Goal: Task Accomplishment & Management: Manage account settings

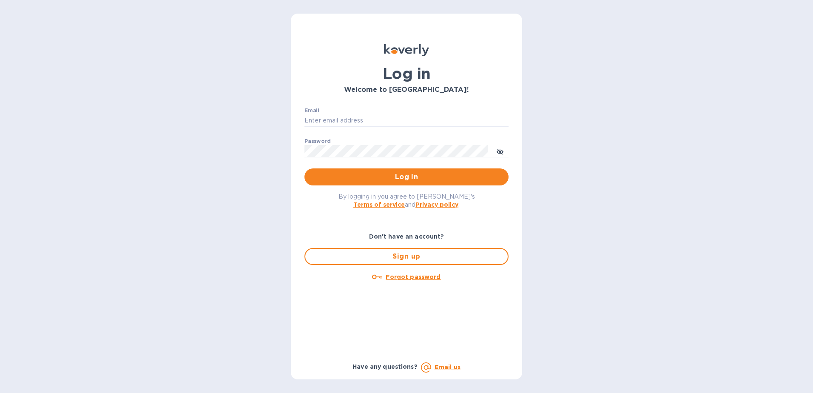
click at [350, 111] on div "Email ​" at bounding box center [407, 123] width 204 height 31
click at [352, 115] on input "Email" at bounding box center [407, 120] width 204 height 13
type input "[EMAIL_ADDRESS][DOMAIN_NAME]"
click at [340, 142] on div "Password ​" at bounding box center [407, 153] width 204 height 31
click at [370, 158] on div "Password ​" at bounding box center [407, 153] width 204 height 31
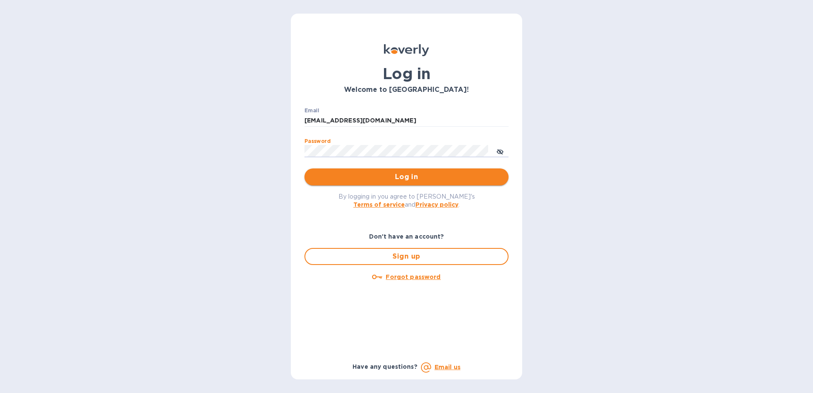
click at [390, 176] on span "Log in" at bounding box center [406, 177] width 191 height 10
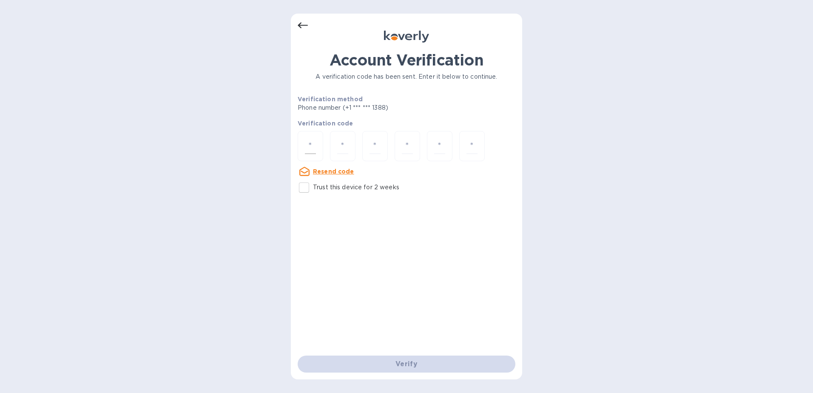
click at [320, 143] on div at bounding box center [311, 146] width 26 height 30
paste input "7"
type input "7"
type input "9"
type input "4"
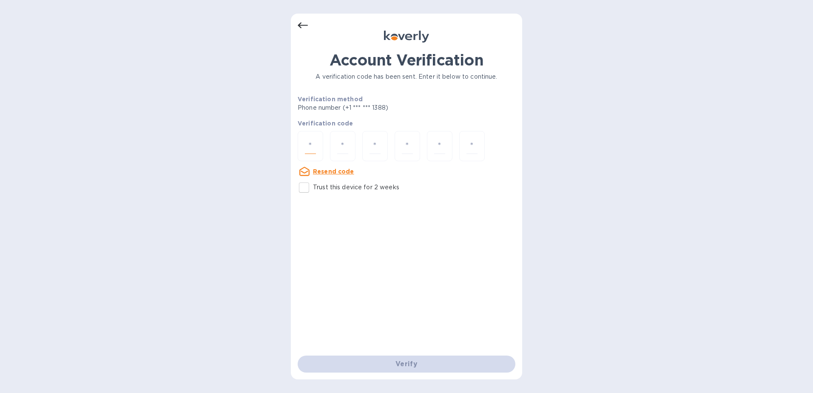
type input "5"
type input "2"
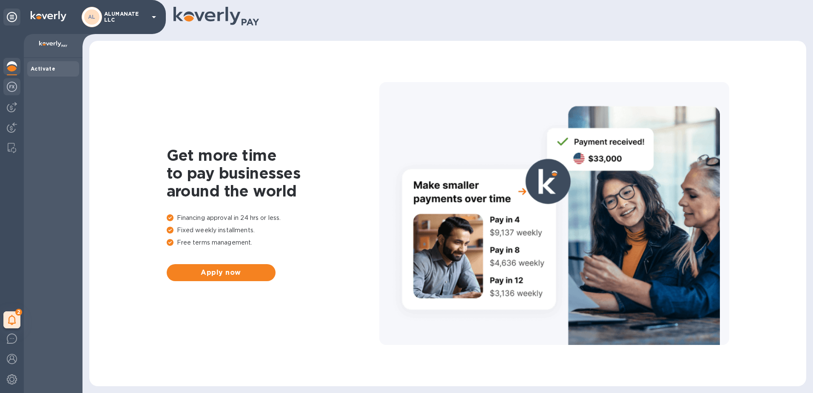
click at [14, 85] on img at bounding box center [12, 87] width 10 height 10
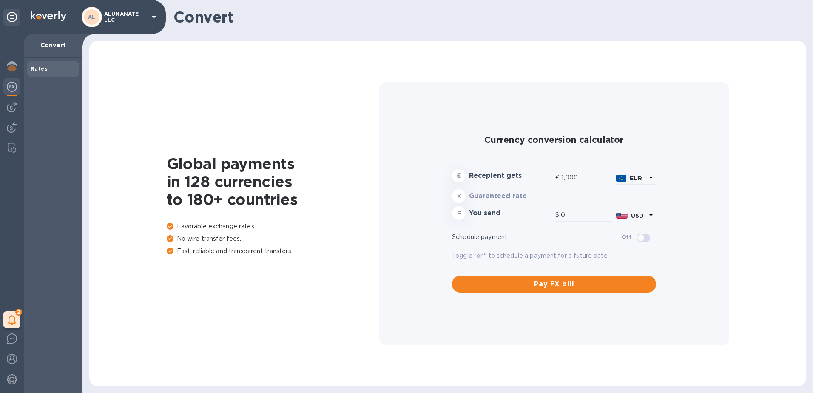
type input "1,162.89"
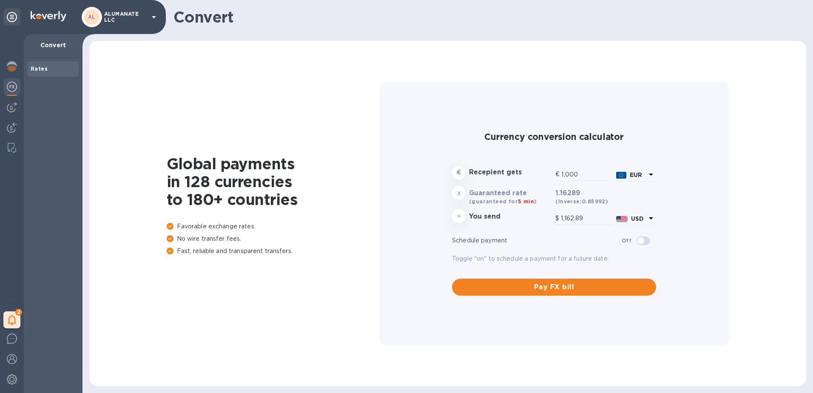
click at [36, 91] on div "Rates" at bounding box center [53, 225] width 59 height 335
click at [40, 75] on div "Rates" at bounding box center [53, 68] width 52 height 15
click at [42, 72] on div "Rates" at bounding box center [53, 69] width 45 height 9
click at [97, 24] on div "AL" at bounding box center [92, 17] width 20 height 20
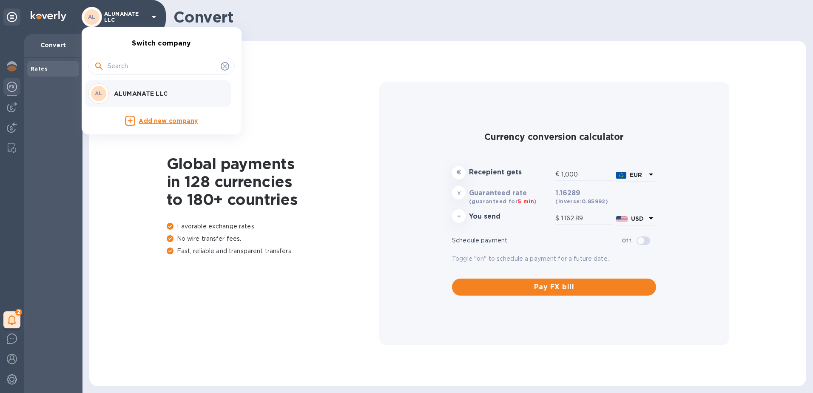
click at [123, 91] on p "ALUMANATE LLC" at bounding box center [167, 93] width 107 height 9
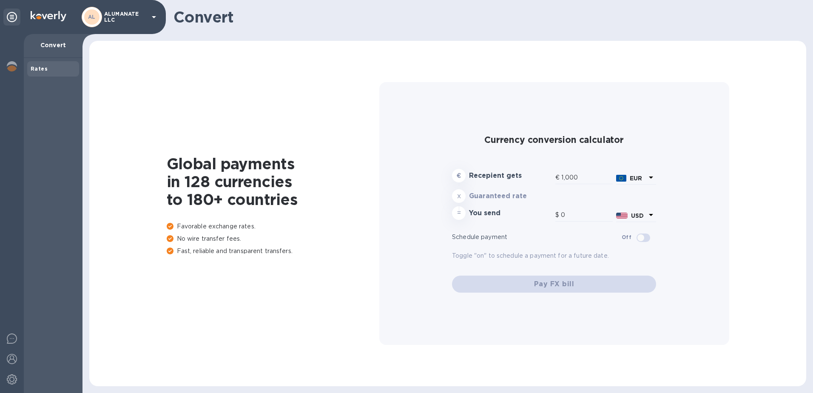
type input "1,162.89"
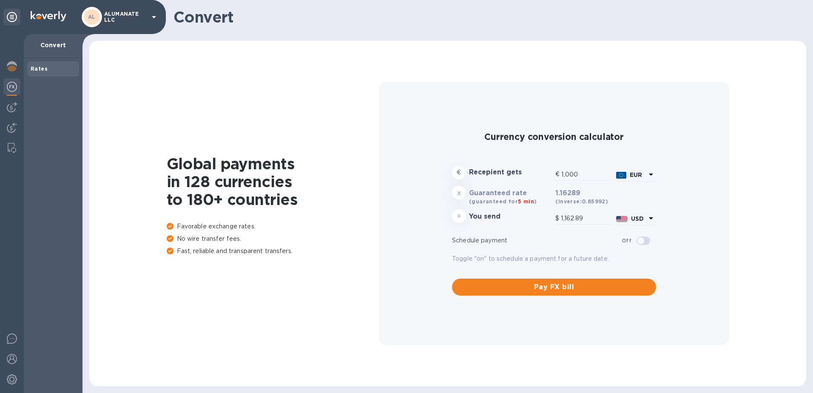
click at [9, 86] on img at bounding box center [12, 87] width 10 height 10
click at [11, 104] on img at bounding box center [12, 107] width 10 height 10
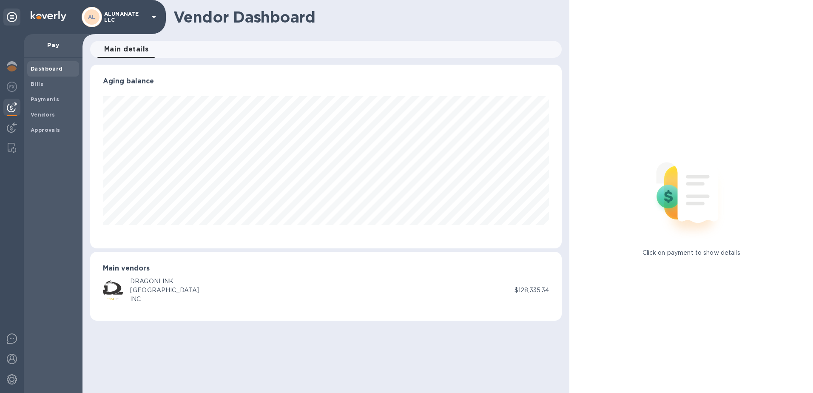
scroll to position [184, 472]
click at [43, 81] on span "Bills" at bounding box center [53, 84] width 45 height 9
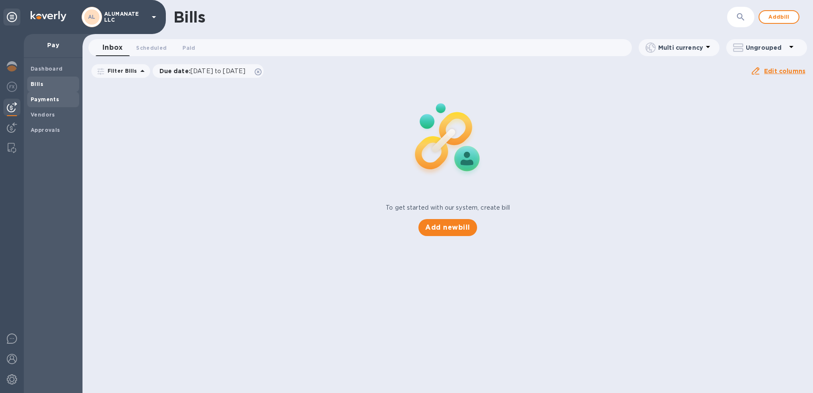
click at [40, 100] on b "Payments" at bounding box center [45, 99] width 28 height 6
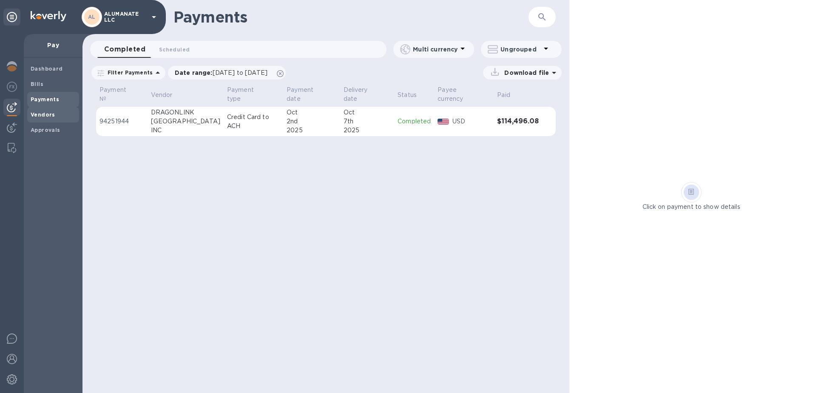
click at [46, 116] on b "Vendors" at bounding box center [43, 114] width 25 height 6
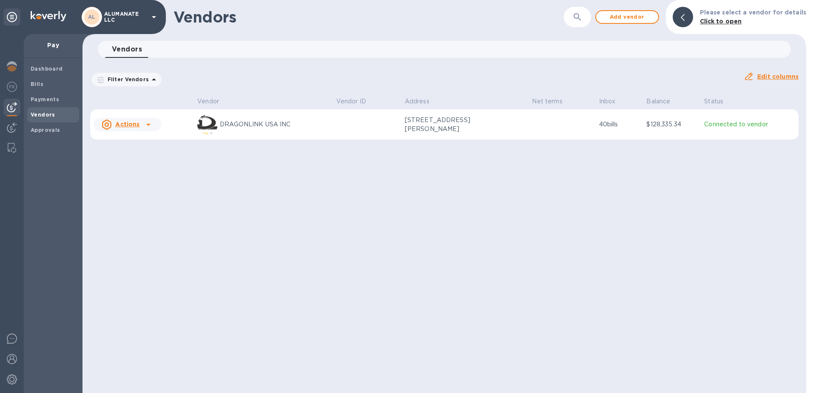
click at [716, 127] on p "Connected to vendor" at bounding box center [749, 124] width 91 height 9
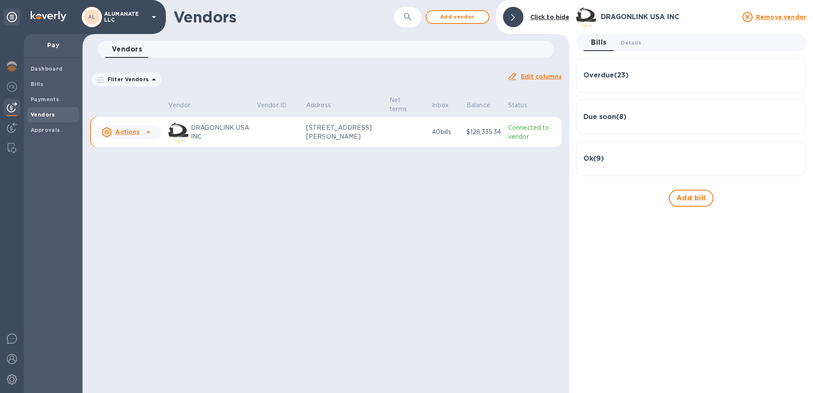
click at [514, 137] on p "Connected to vendor" at bounding box center [533, 132] width 50 height 18
click at [595, 157] on h3 "Ok ( 9 )" at bounding box center [594, 159] width 20 height 8
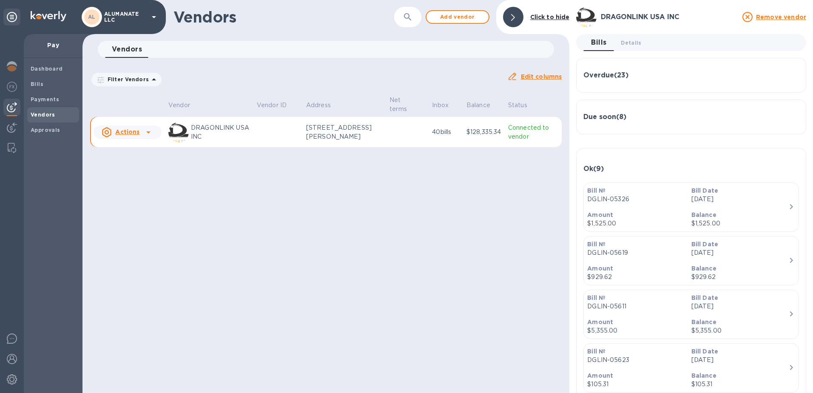
click at [596, 117] on h3 "Due soon ( 8 )" at bounding box center [605, 117] width 43 height 8
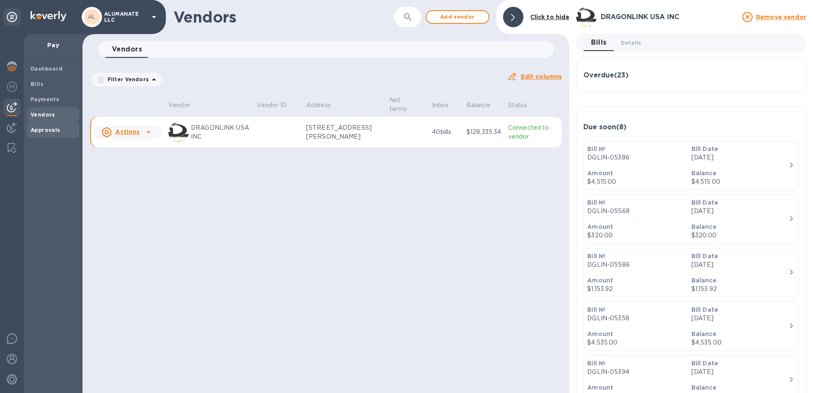
click at [42, 132] on b "Approvals" at bounding box center [46, 130] width 30 height 6
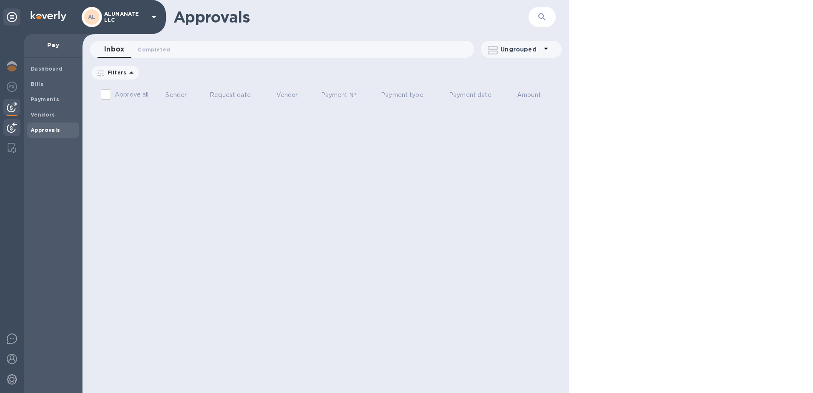
click at [10, 125] on img at bounding box center [12, 127] width 10 height 10
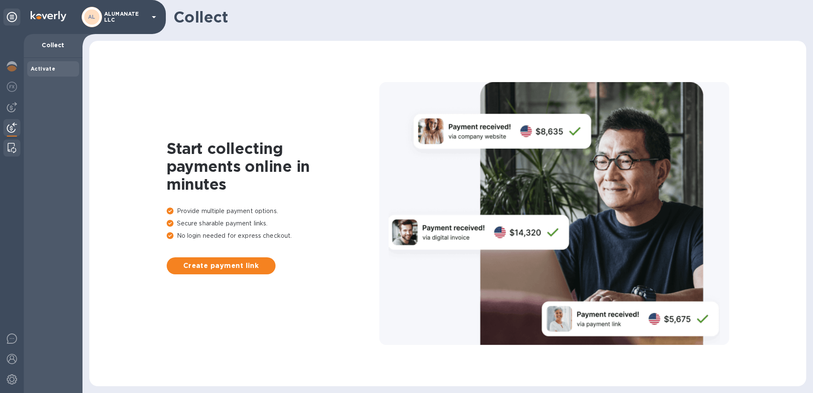
click at [8, 145] on img at bounding box center [12, 148] width 9 height 10
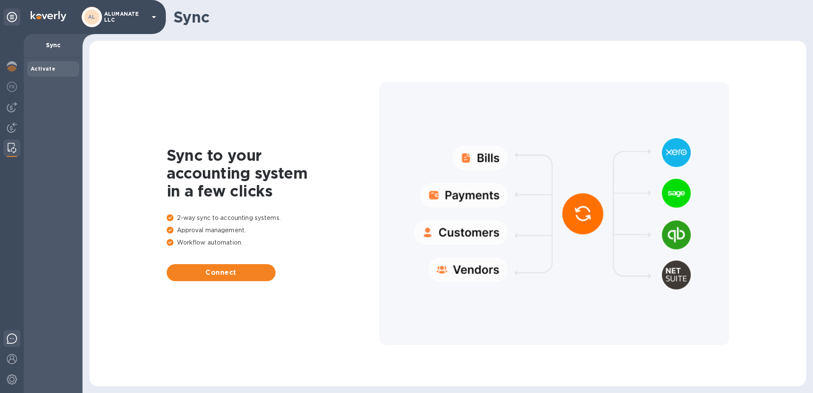
click at [11, 342] on img at bounding box center [12, 338] width 10 height 10
click at [9, 354] on img at bounding box center [12, 359] width 10 height 10
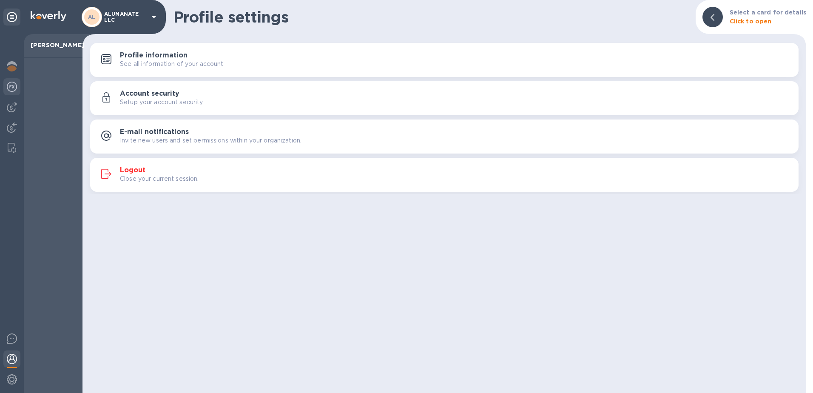
click at [7, 88] on img at bounding box center [12, 87] width 10 height 10
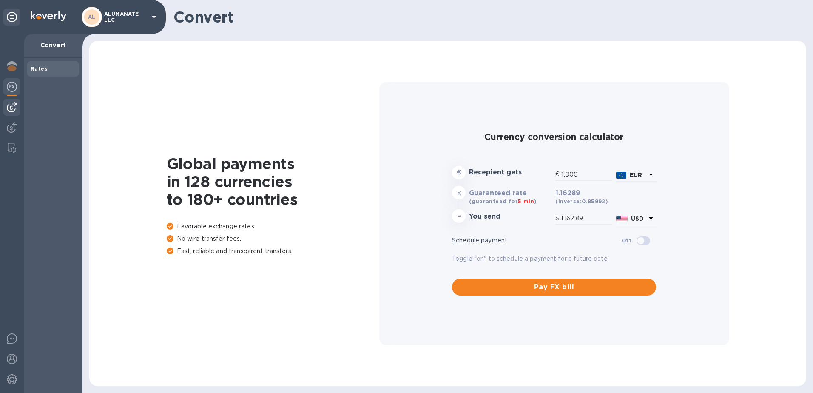
click at [15, 104] on img at bounding box center [12, 107] width 10 height 10
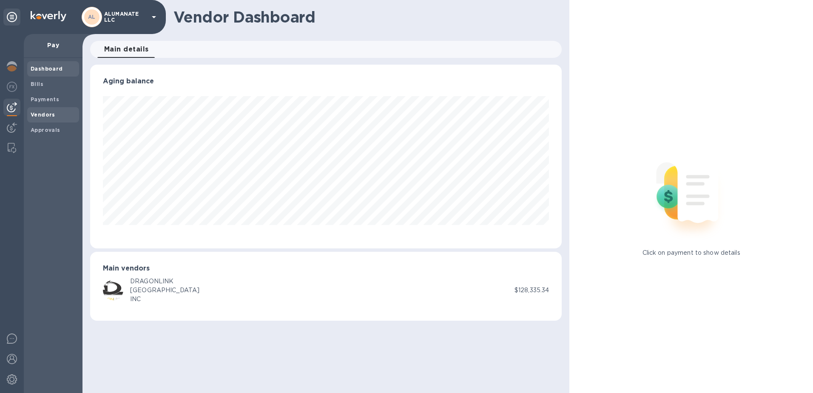
scroll to position [184, 472]
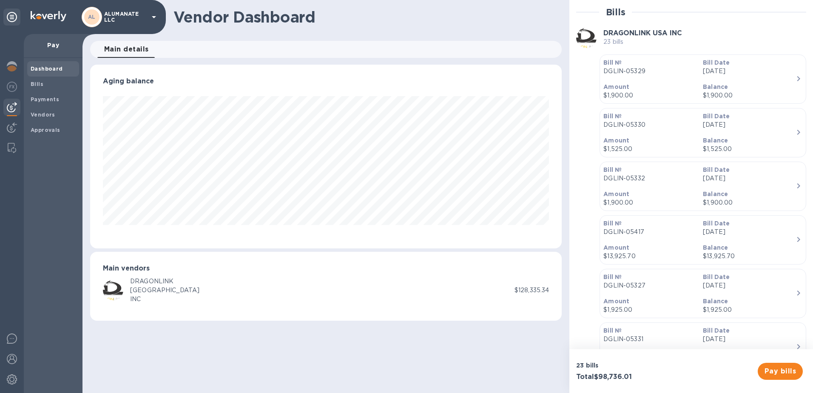
click at [185, 304] on div "Main vendors DRAGONLINK USA INC $128,335.34" at bounding box center [326, 286] width 472 height 69
click at [120, 288] on img at bounding box center [113, 290] width 20 height 20
click at [524, 289] on p "$128,335.34" at bounding box center [532, 290] width 34 height 9
click at [673, 71] on p "DGLIN-05329" at bounding box center [650, 71] width 93 height 9
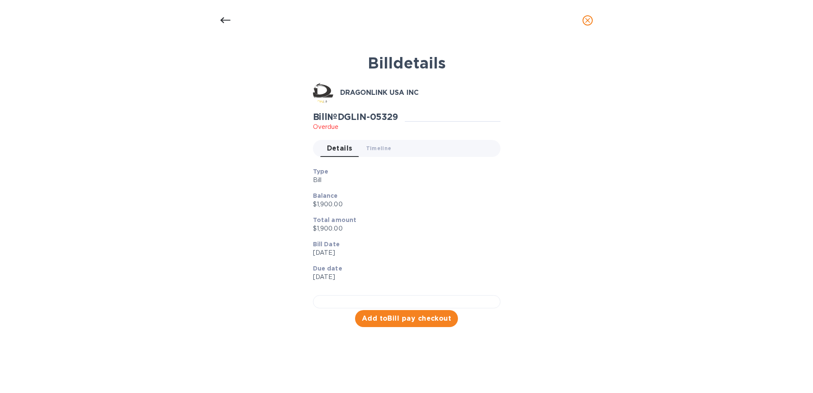
scroll to position [43, 0]
click at [362, 295] on div at bounding box center [407, 301] width 188 height 13
click at [231, 20] on div at bounding box center [225, 20] width 20 height 20
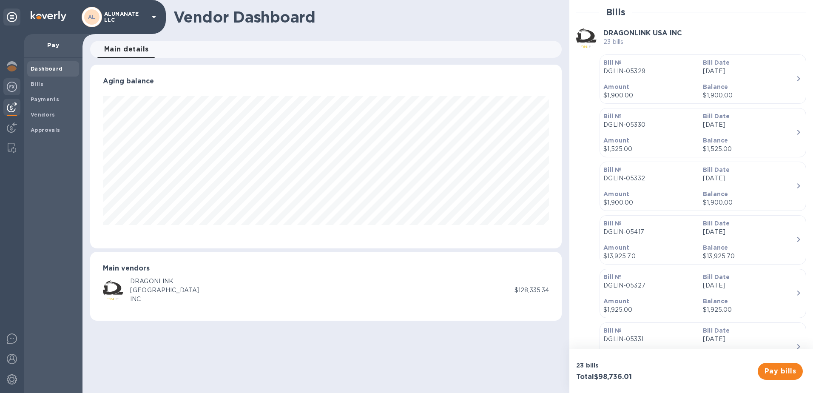
click at [9, 90] on img at bounding box center [12, 87] width 10 height 10
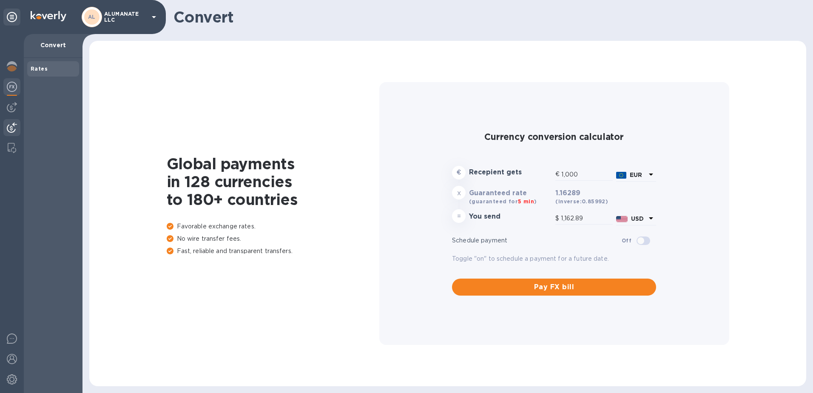
click at [7, 125] on img at bounding box center [12, 127] width 10 height 10
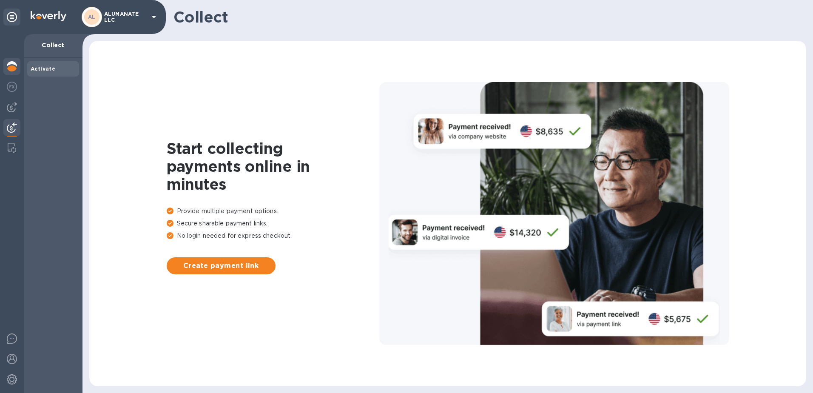
click at [9, 71] on img at bounding box center [12, 66] width 10 height 10
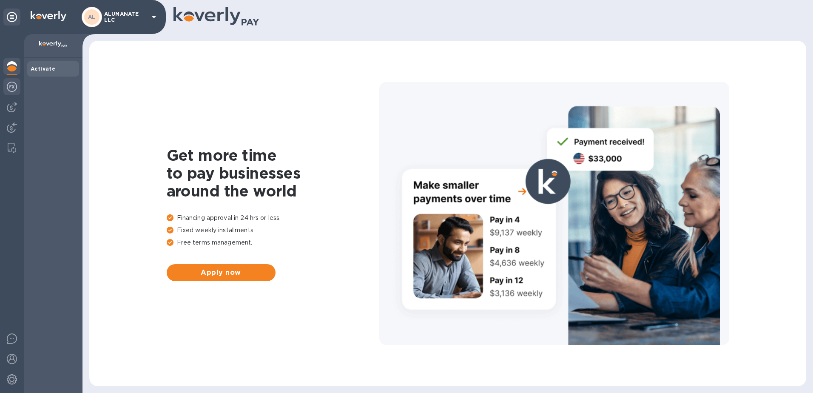
click at [13, 86] on img at bounding box center [12, 87] width 10 height 10
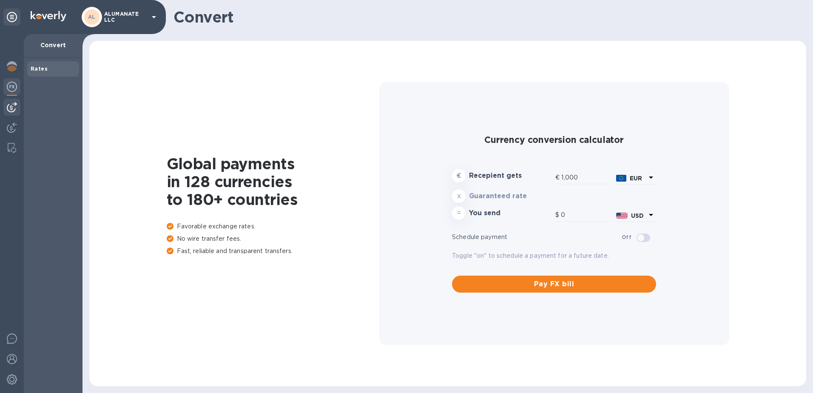
type input "1,163.29"
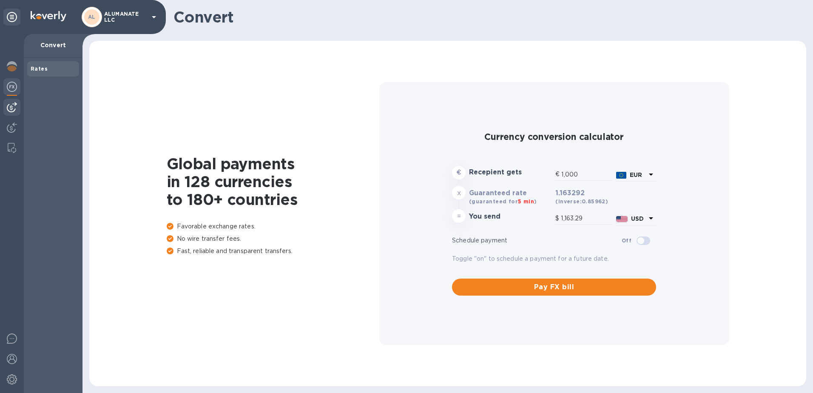
click at [13, 106] on img at bounding box center [12, 107] width 10 height 10
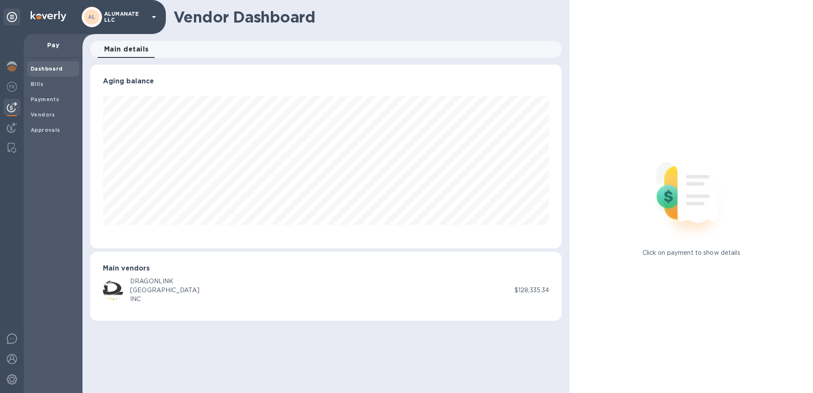
scroll to position [184, 472]
click at [131, 286] on div "[GEOGRAPHIC_DATA]" at bounding box center [164, 290] width 69 height 9
click at [151, 284] on div "DRAGONLINK" at bounding box center [164, 281] width 69 height 9
click at [536, 292] on p "$128,335.34" at bounding box center [532, 290] width 34 height 9
click at [41, 105] on div "Payments" at bounding box center [53, 99] width 52 height 15
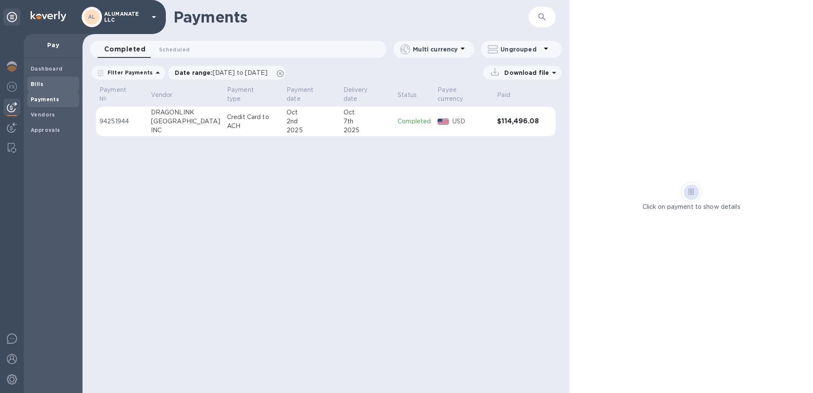
click at [37, 88] on span "Bills" at bounding box center [37, 84] width 13 height 9
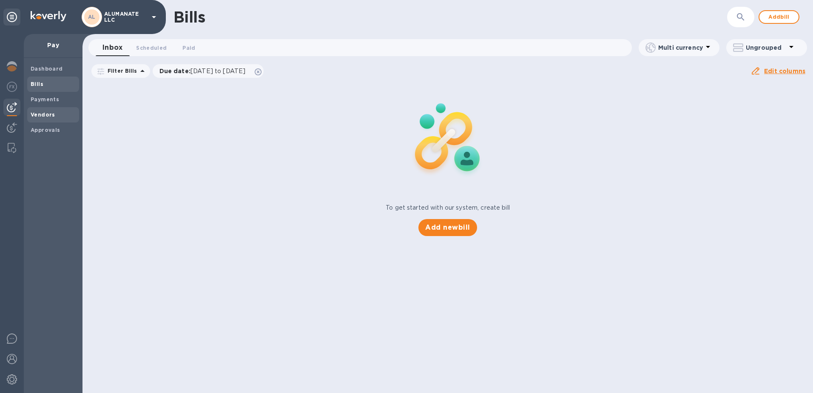
click at [48, 113] on b "Vendors" at bounding box center [43, 114] width 25 height 6
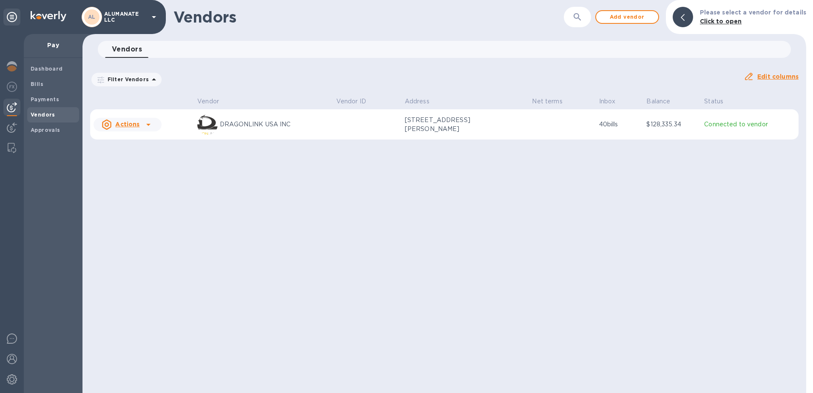
click at [143, 127] on icon at bounding box center [148, 125] width 10 height 10
click at [94, 133] on div at bounding box center [406, 196] width 813 height 393
click at [52, 128] on b "Approvals" at bounding box center [46, 130] width 30 height 6
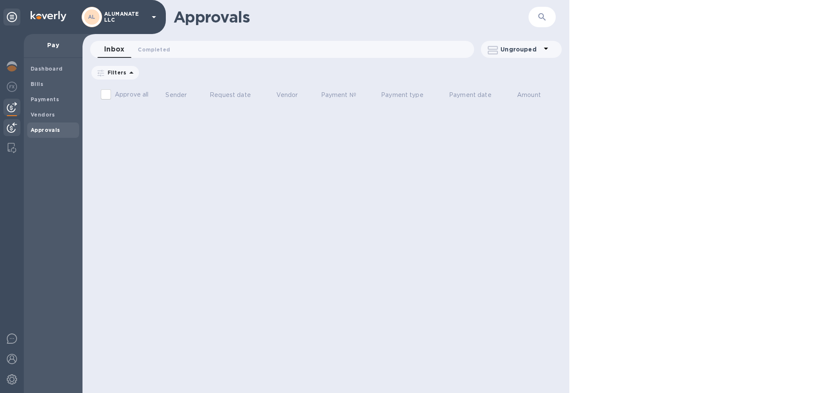
click at [14, 130] on img at bounding box center [12, 127] width 10 height 10
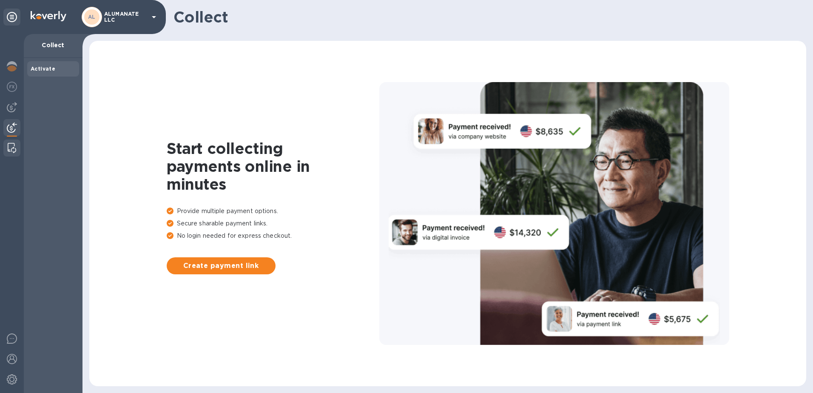
click at [13, 145] on img at bounding box center [12, 148] width 9 height 10
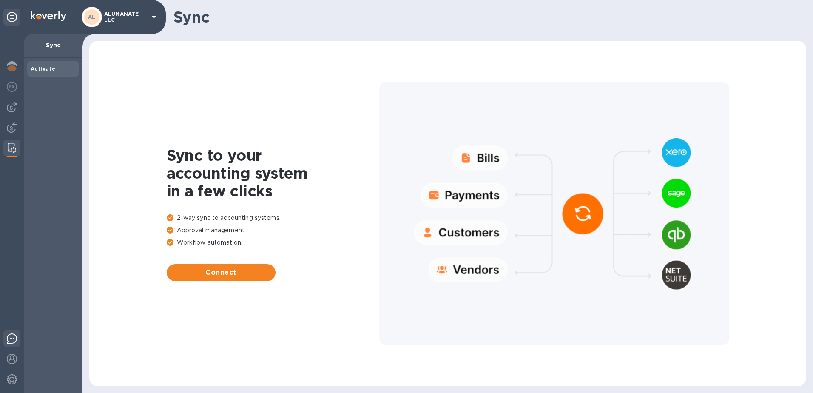
click at [15, 334] on img at bounding box center [12, 338] width 10 height 10
click at [9, 353] on div at bounding box center [11, 359] width 17 height 19
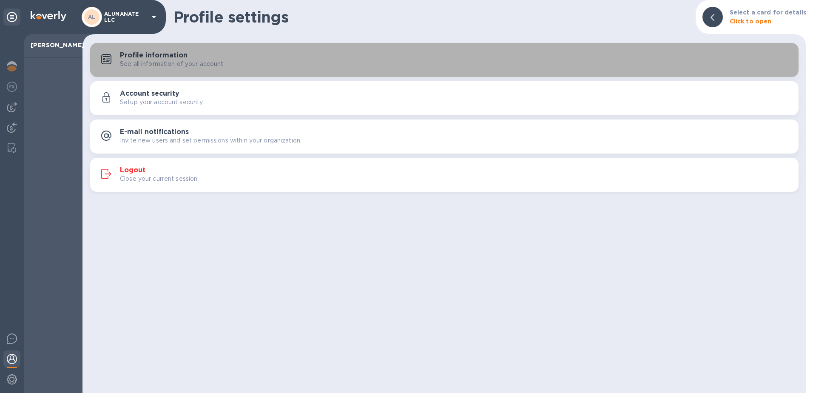
click at [145, 54] on h3 "Profile information" at bounding box center [154, 55] width 68 height 8
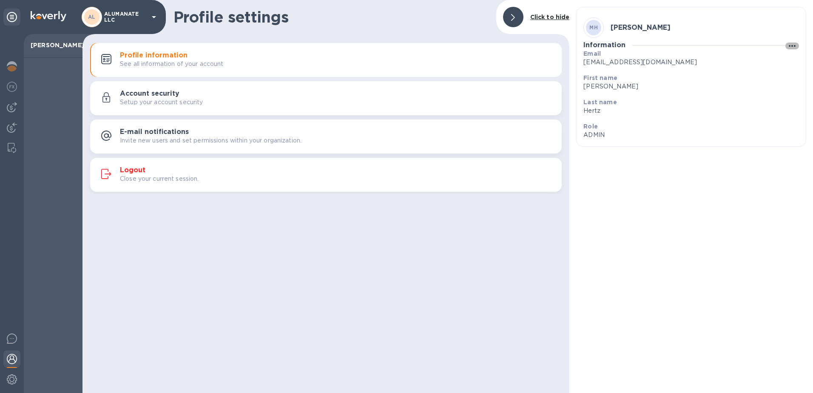
click at [795, 48] on icon "button" at bounding box center [792, 46] width 10 height 10
click at [23, 106] on div at bounding box center [406, 196] width 813 height 393
click at [7, 107] on img at bounding box center [12, 107] width 10 height 10
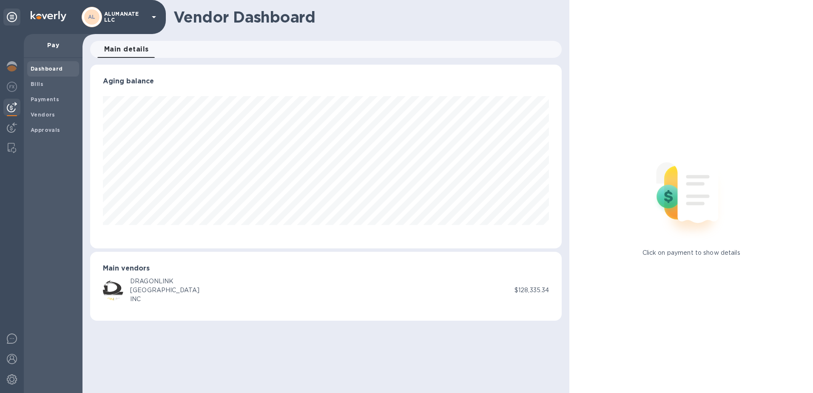
scroll to position [184, 472]
click at [33, 86] on b "Bills" at bounding box center [37, 84] width 13 height 6
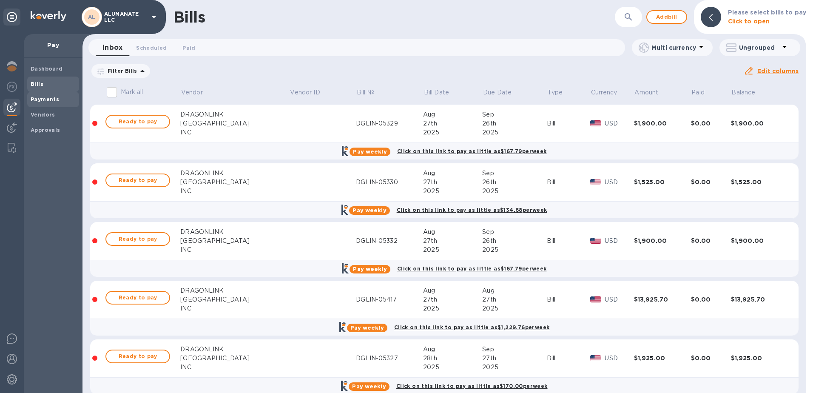
click at [47, 98] on b "Payments" at bounding box center [45, 99] width 28 height 6
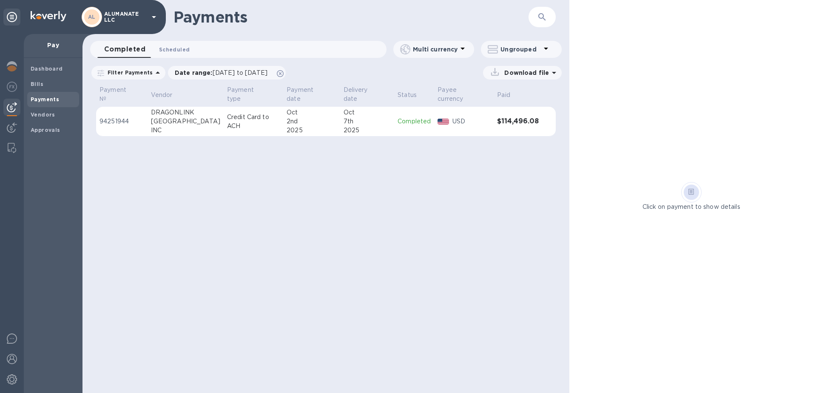
click at [168, 51] on span "Scheduled 0" at bounding box center [174, 49] width 31 height 9
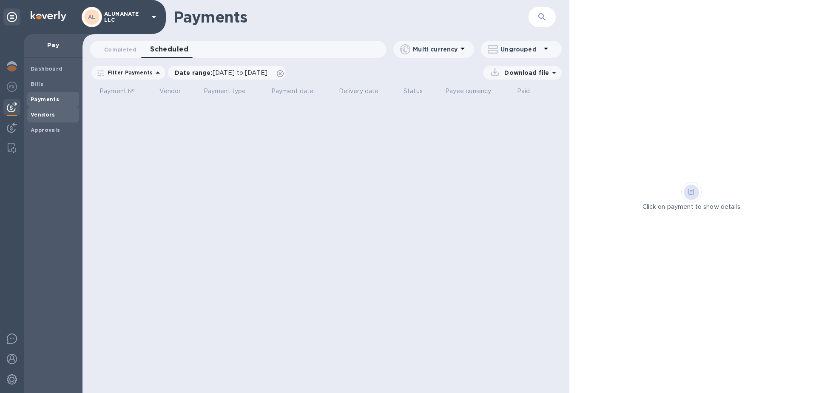
click at [43, 113] on b "Vendors" at bounding box center [43, 114] width 25 height 6
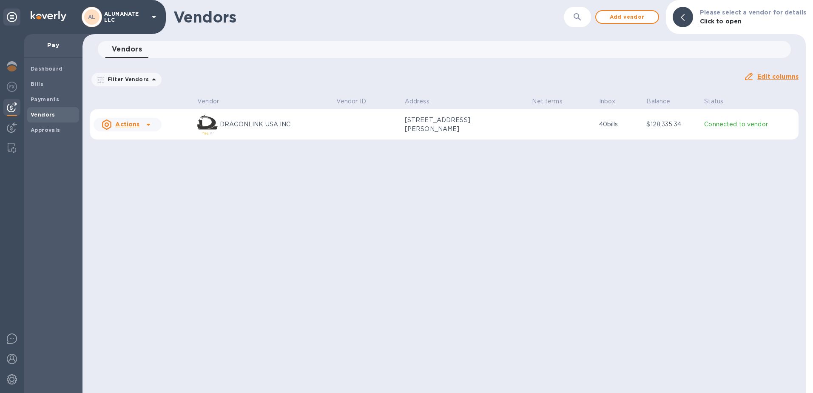
click at [152, 127] on icon at bounding box center [148, 125] width 10 height 10
click at [268, 168] on div at bounding box center [406, 196] width 813 height 393
click at [45, 131] on b "Approvals" at bounding box center [46, 130] width 30 height 6
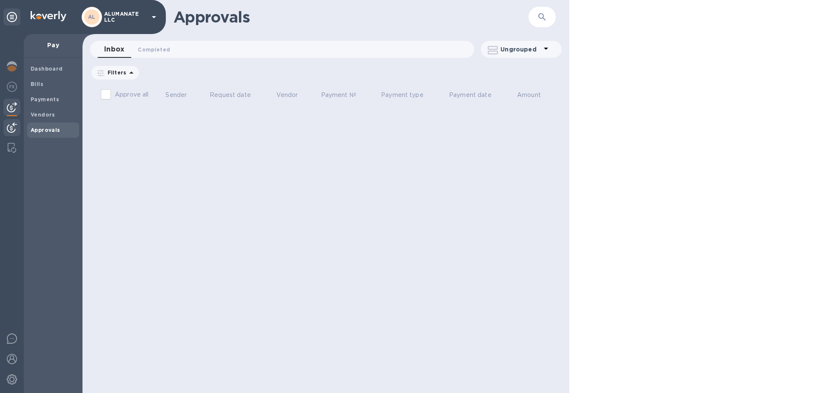
click at [14, 128] on img at bounding box center [12, 127] width 10 height 10
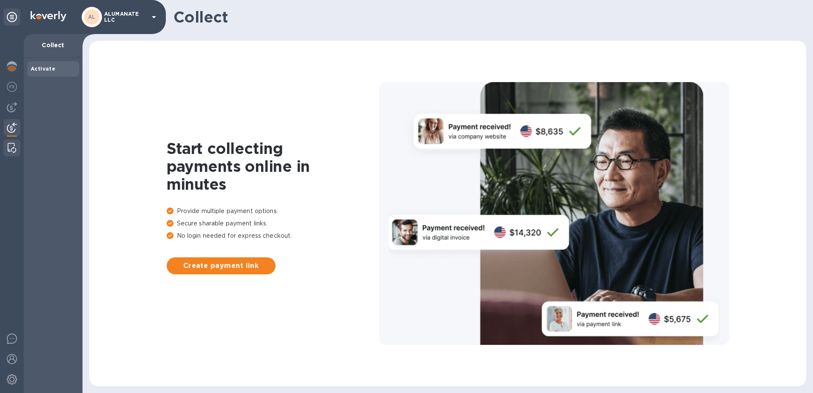
click at [9, 149] on img at bounding box center [12, 148] width 9 height 10
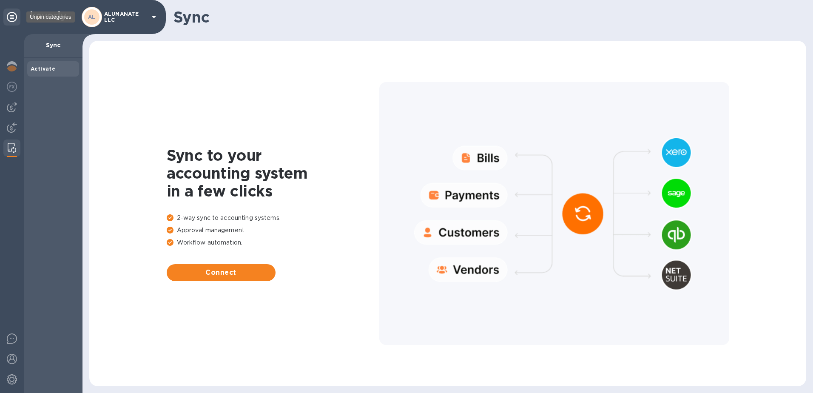
click at [10, 16] on icon at bounding box center [12, 17] width 10 height 10
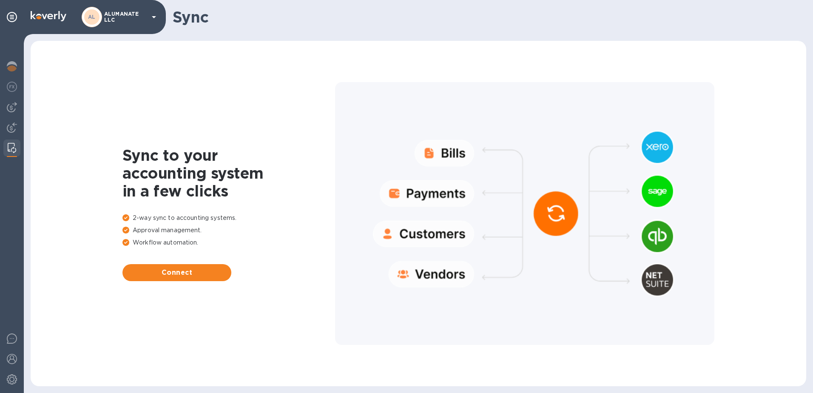
click at [124, 13] on p "ALUMANATE LLC" at bounding box center [125, 17] width 43 height 12
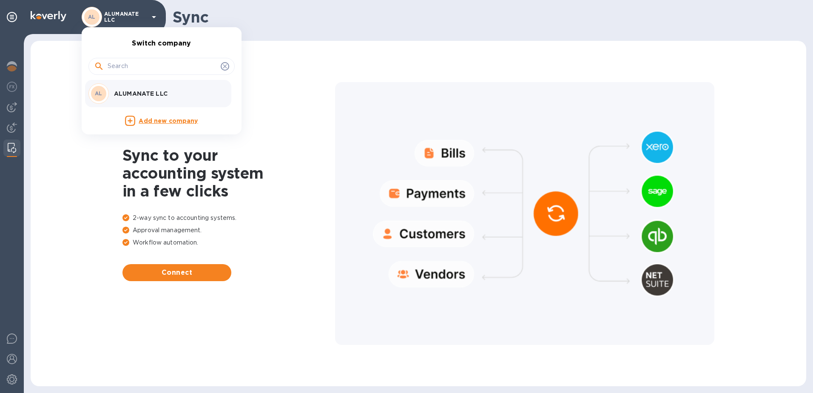
click at [121, 91] on p "ALUMANATE LLC" at bounding box center [167, 93] width 107 height 9
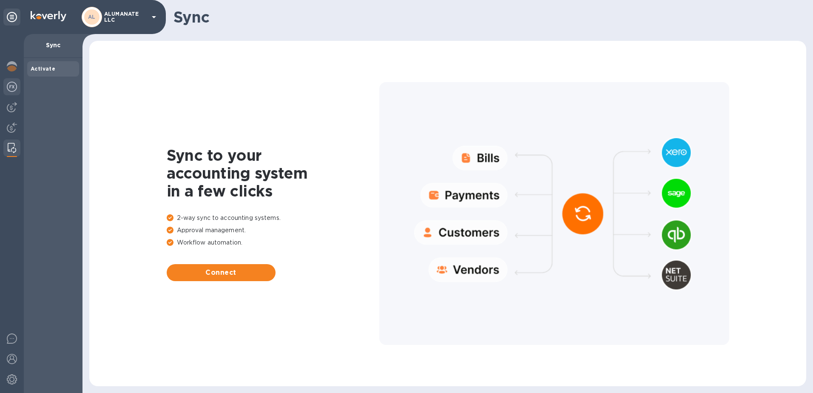
click at [14, 88] on img at bounding box center [12, 87] width 10 height 10
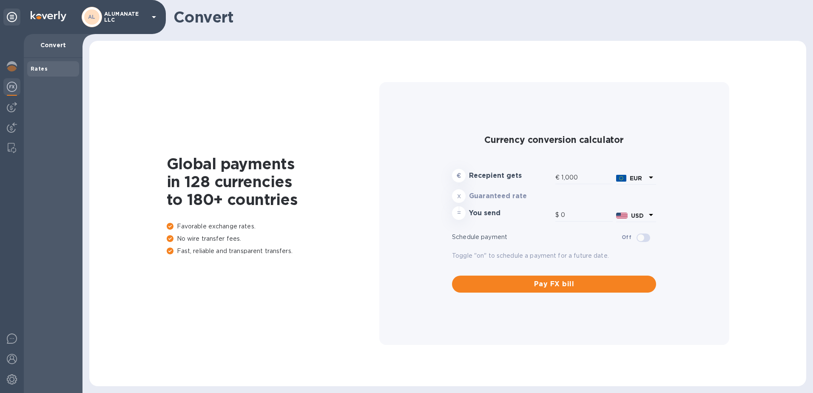
type input "1,163.29"
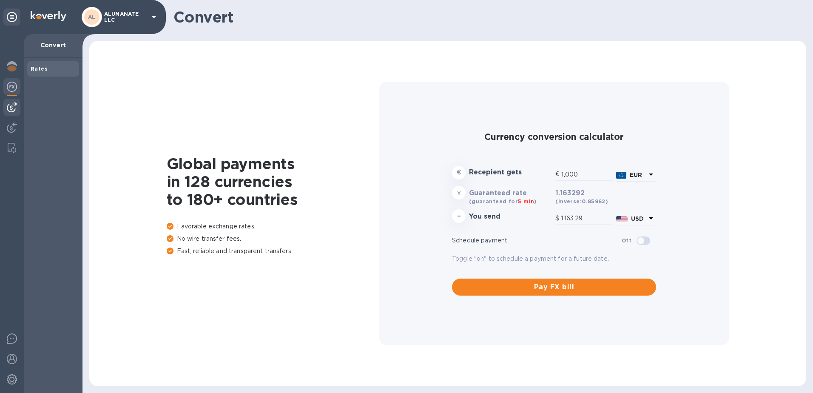
click at [13, 105] on img at bounding box center [12, 107] width 10 height 10
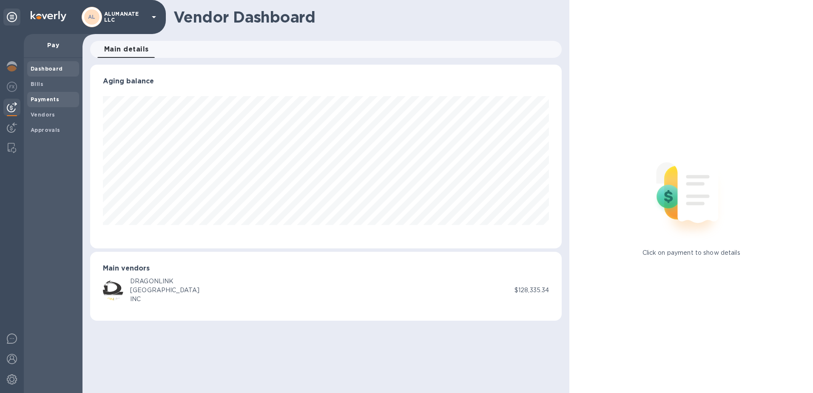
scroll to position [184, 472]
click at [117, 51] on span "Main details 0" at bounding box center [126, 49] width 45 height 12
click at [678, 217] on img at bounding box center [691, 192] width 112 height 112
click at [683, 174] on img at bounding box center [691, 192] width 112 height 112
click at [683, 176] on img at bounding box center [691, 192] width 112 height 112
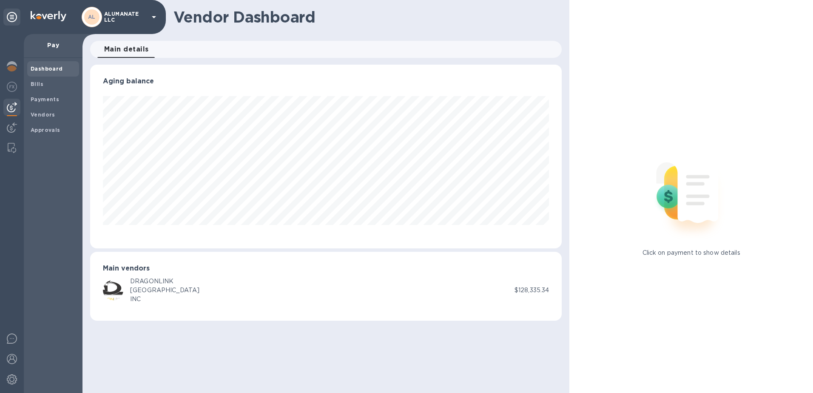
click at [127, 299] on div at bounding box center [116, 290] width 27 height 20
click at [131, 290] on div "[GEOGRAPHIC_DATA]" at bounding box center [164, 290] width 69 height 9
click at [487, 287] on div "DRAGONLINK USA INC" at bounding box center [309, 290] width 412 height 27
click at [148, 18] on div "AL ALUMANATE LLC" at bounding box center [120, 17] width 77 height 20
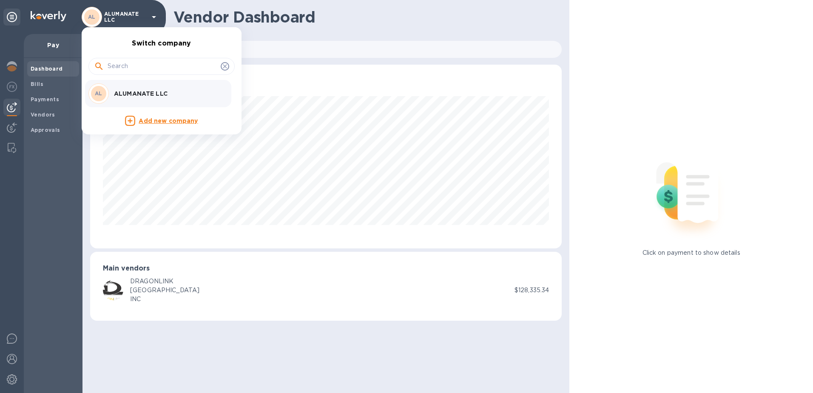
click at [381, 117] on div at bounding box center [406, 196] width 813 height 393
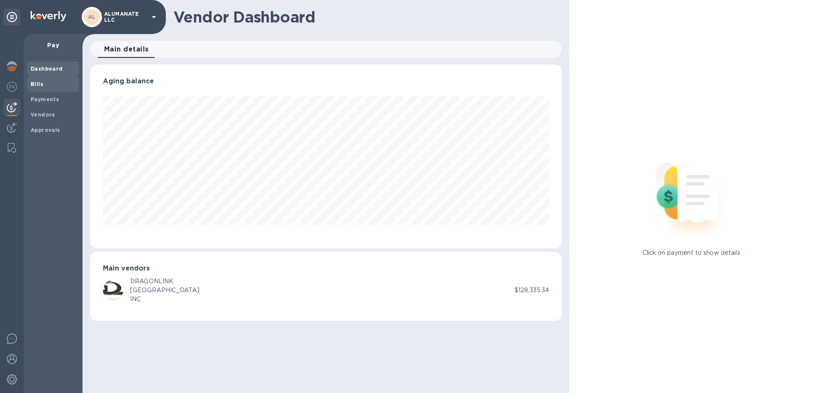
click at [36, 86] on b "Bills" at bounding box center [37, 84] width 13 height 6
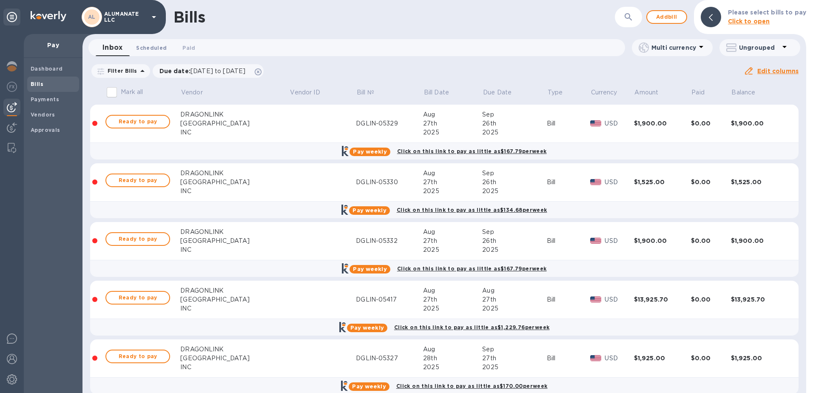
click at [156, 51] on span "Scheduled 0" at bounding box center [151, 47] width 31 height 9
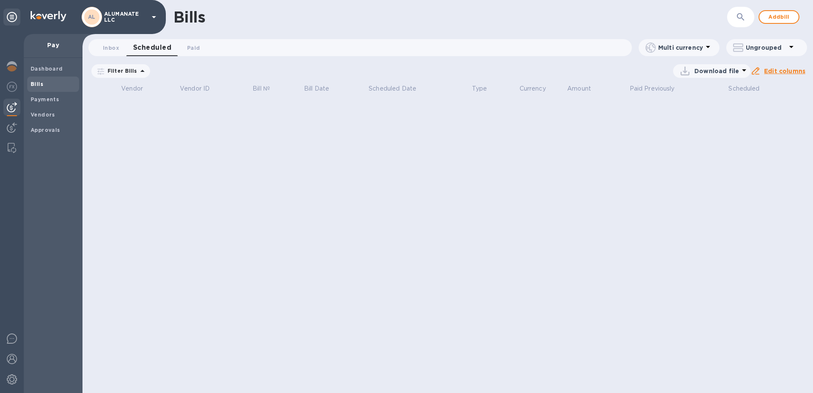
click at [791, 47] on icon at bounding box center [791, 47] width 4 height 2
click at [791, 47] on div at bounding box center [406, 196] width 813 height 393
click at [791, 47] on icon at bounding box center [791, 47] width 4 height 2
click at [791, 47] on div at bounding box center [406, 196] width 813 height 393
click at [791, 47] on icon at bounding box center [791, 47] width 4 height 2
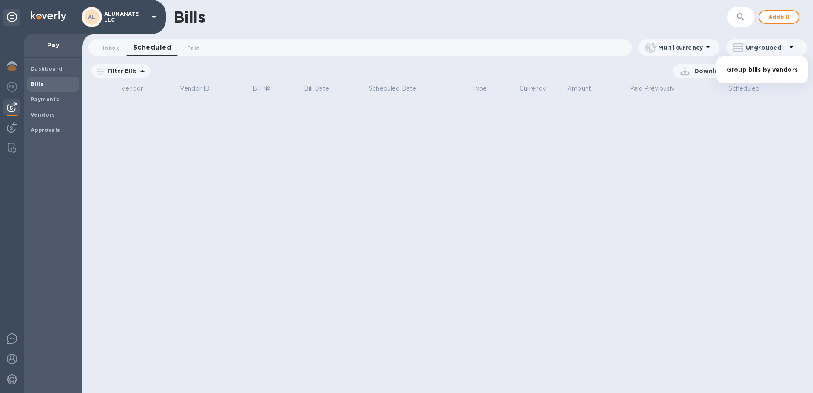
click at [433, 42] on div at bounding box center [406, 196] width 813 height 393
click at [188, 52] on span "Paid 0" at bounding box center [193, 47] width 13 height 9
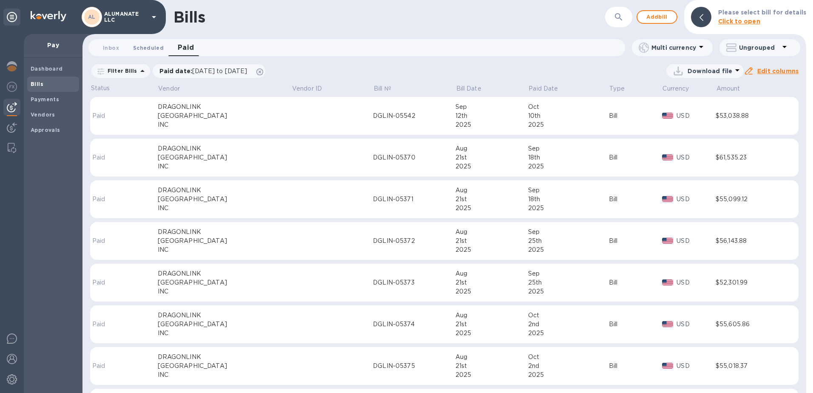
click at [152, 49] on span "Scheduled 0" at bounding box center [148, 47] width 31 height 9
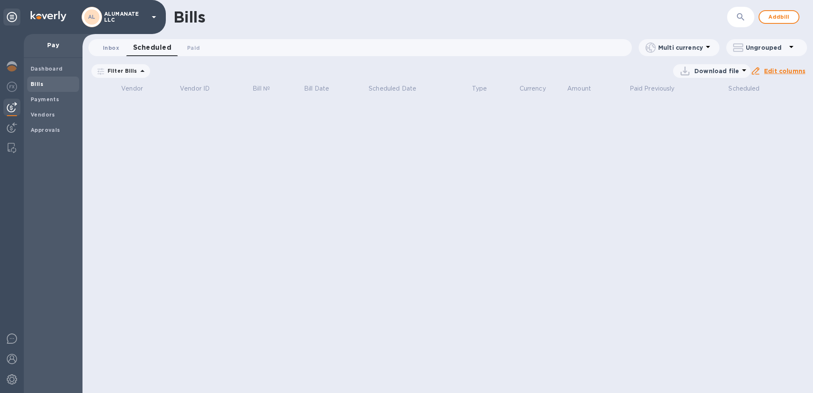
click at [118, 49] on span "Inbox 0" at bounding box center [111, 47] width 16 height 9
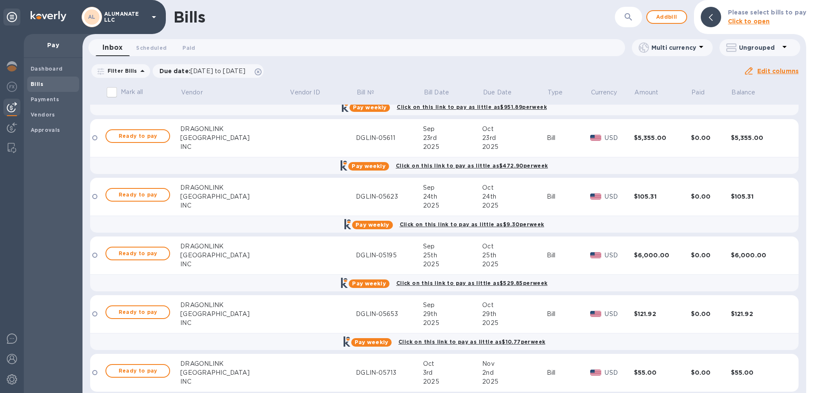
scroll to position [1999, 0]
